Goal: Book appointment/travel/reservation

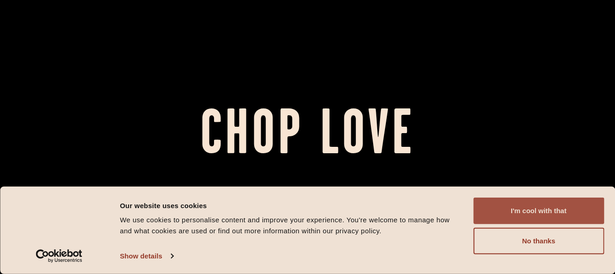
click at [548, 208] on button "I'm cool with that" at bounding box center [538, 210] width 131 height 27
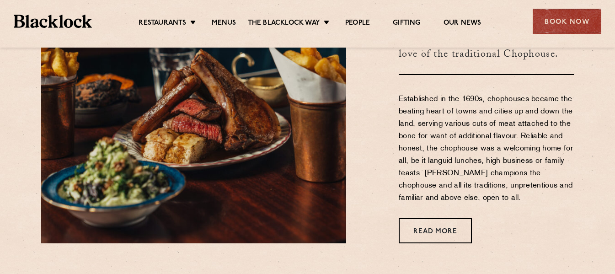
scroll to position [320, 0]
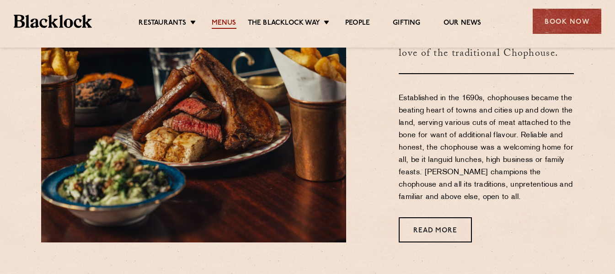
click at [230, 22] on link "Menus" at bounding box center [224, 24] width 25 height 10
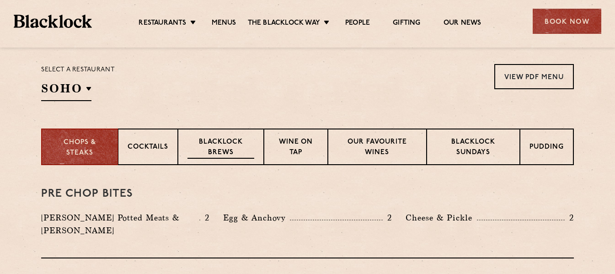
scroll to position [274, 0]
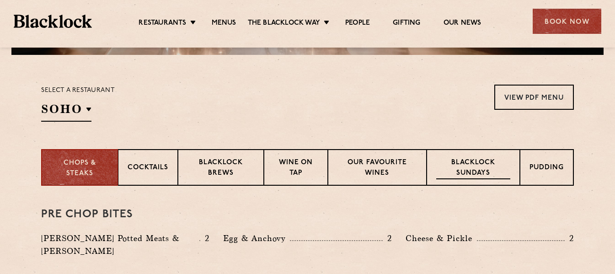
click at [447, 165] on p "Blacklock Sundays" at bounding box center [473, 168] width 74 height 21
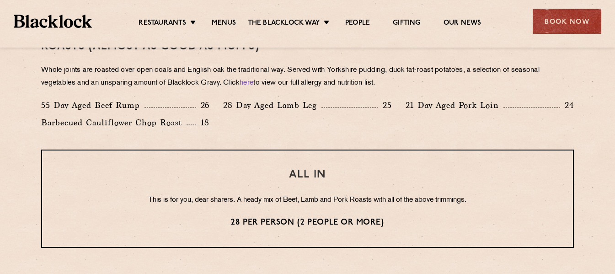
scroll to position [686, 0]
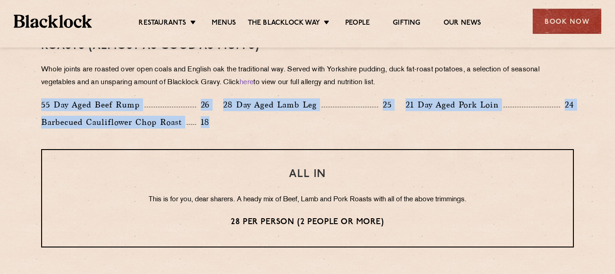
drag, startPoint x: 43, startPoint y: 102, endPoint x: 209, endPoint y: 119, distance: 166.8
click at [209, 119] on div "55 Day Aged Beef Rump 26 28 Day Aged Lamb Leg 25 21 Day Aged Pork Loin 24 Barbe…" at bounding box center [307, 115] width 546 height 35
click at [304, 146] on div "Roasts (Almost as good as Mum's) Whole joints are roasted over open coals and E…" at bounding box center [307, 83] width 532 height 132
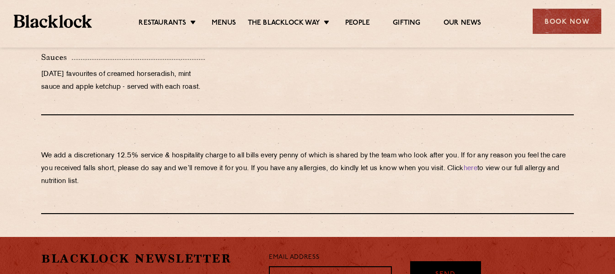
scroll to position [1006, 0]
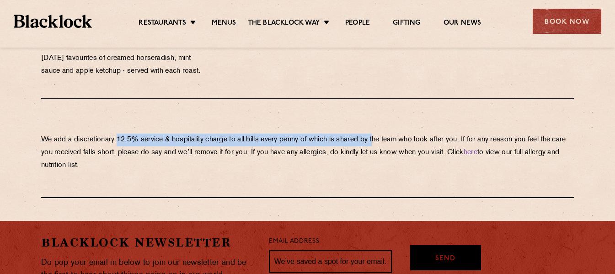
drag, startPoint x: 119, startPoint y: 139, endPoint x: 381, endPoint y: 145, distance: 262.4
click at [381, 145] on p "We add a discretionary 12.5% service & hospitality charge to all bills every pe…" at bounding box center [307, 152] width 532 height 38
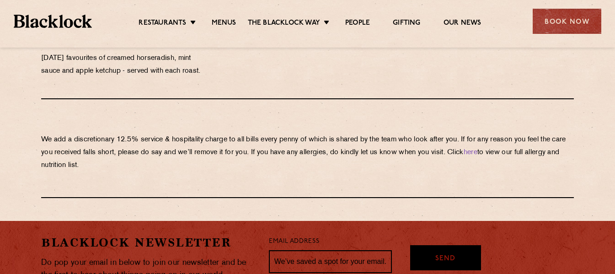
click at [366, 154] on p "We add a discretionary 12.5% service & hospitality charge to all bills every pe…" at bounding box center [307, 152] width 532 height 38
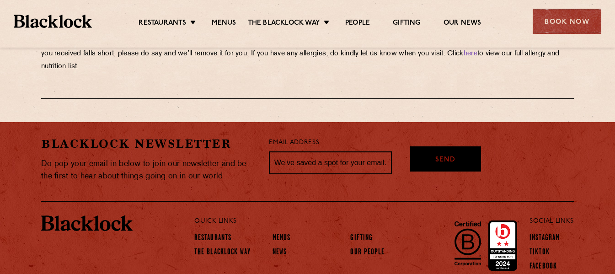
scroll to position [1105, 0]
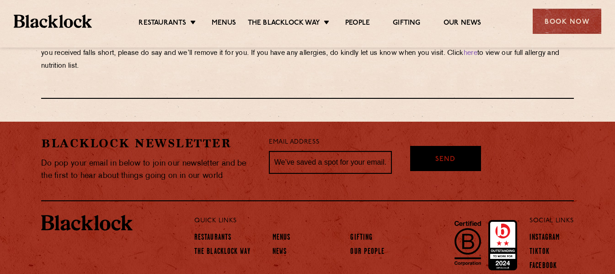
click at [570, 18] on div "Book Now" at bounding box center [566, 21] width 69 height 25
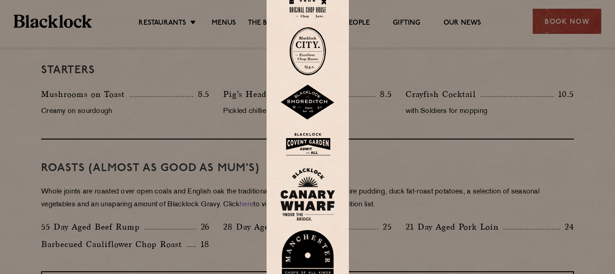
scroll to position [556, 0]
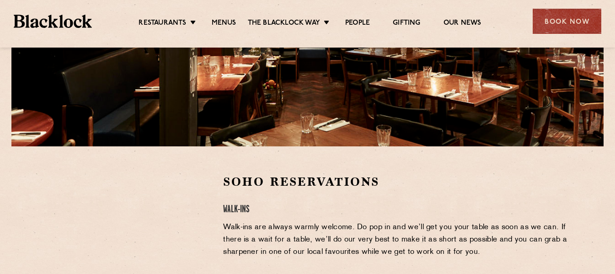
scroll to position [91, 0]
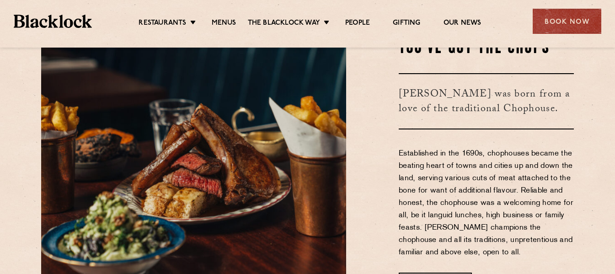
scroll to position [274, 0]
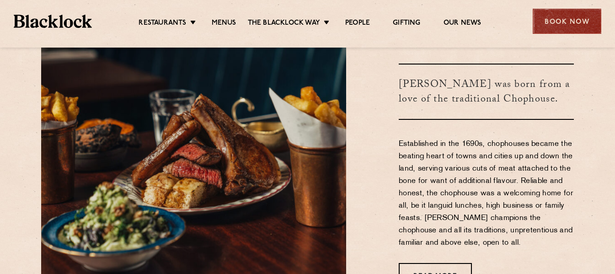
click at [558, 22] on div "Book Now" at bounding box center [566, 21] width 69 height 25
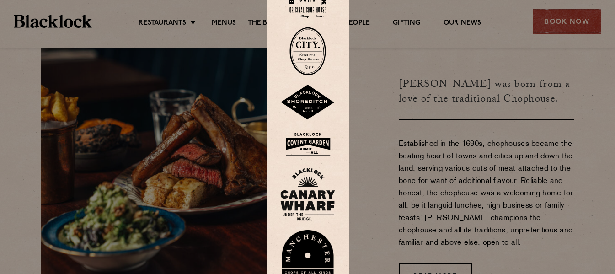
click at [314, 51] on img at bounding box center [307, 51] width 37 height 48
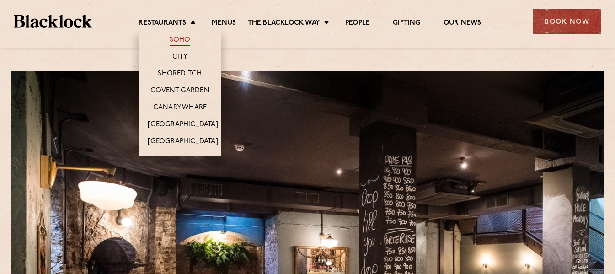
click at [175, 40] on link "Soho" at bounding box center [180, 41] width 21 height 10
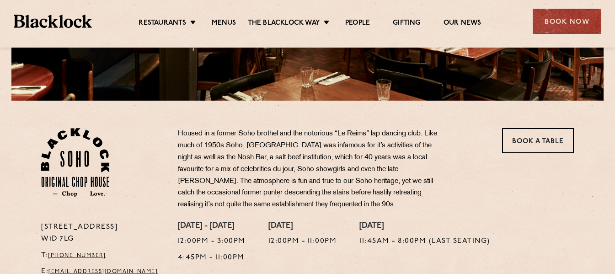
scroll to position [274, 0]
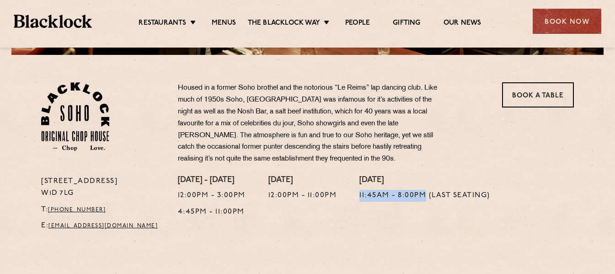
drag, startPoint x: 361, startPoint y: 195, endPoint x: 429, endPoint y: 197, distance: 68.1
click at [429, 197] on div "[DATE] - [DATE] 12:00pm - 3:00pm 4:45pm - 11:00pm [DATE] 12:00pm - 11:00pm [DAT…" at bounding box center [376, 206] width 410 height 61
